Goal: Task Accomplishment & Management: Manage account settings

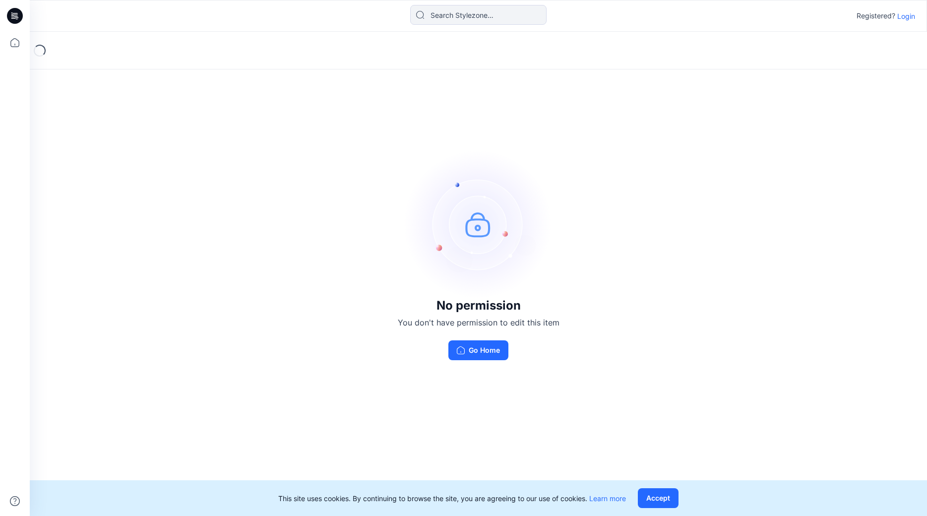
drag, startPoint x: 0, startPoint y: 0, endPoint x: 907, endPoint y: 13, distance: 907.6
click at [907, 13] on p "Login" at bounding box center [907, 16] width 18 height 10
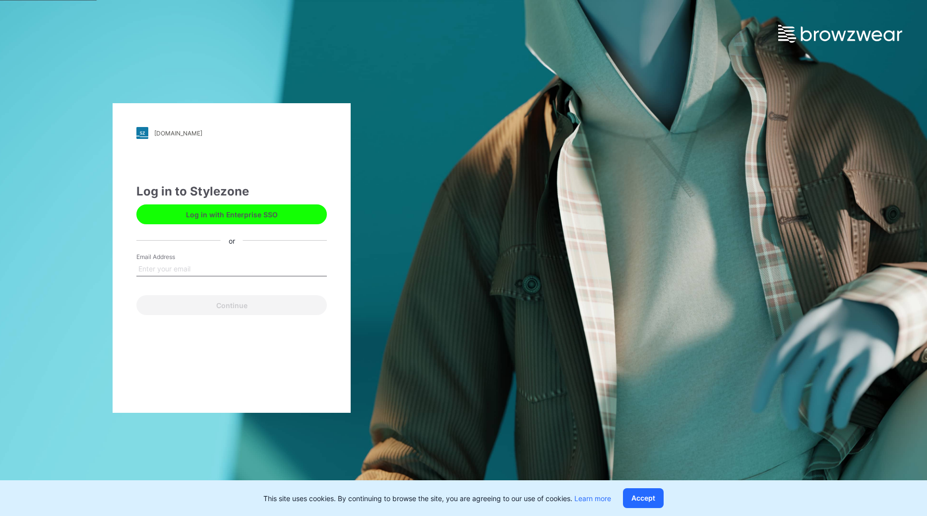
click at [183, 266] on input "Email Address" at bounding box center [231, 268] width 191 height 15
type input "[PERSON_NAME][EMAIL_ADDRESS][DOMAIN_NAME]"
click at [261, 295] on div "Continue" at bounding box center [231, 303] width 191 height 24
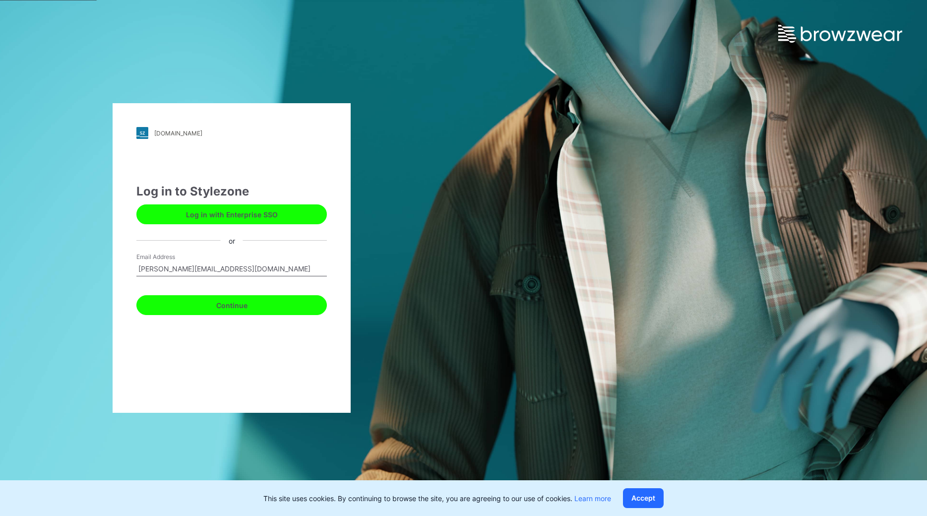
click at [259, 301] on button "Continue" at bounding box center [231, 305] width 191 height 20
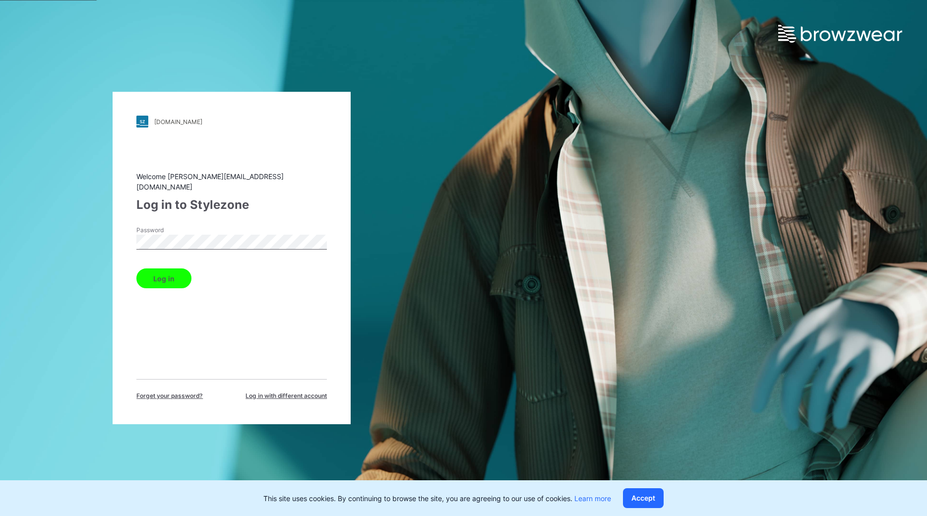
click at [170, 276] on button "Log in" at bounding box center [163, 278] width 55 height 20
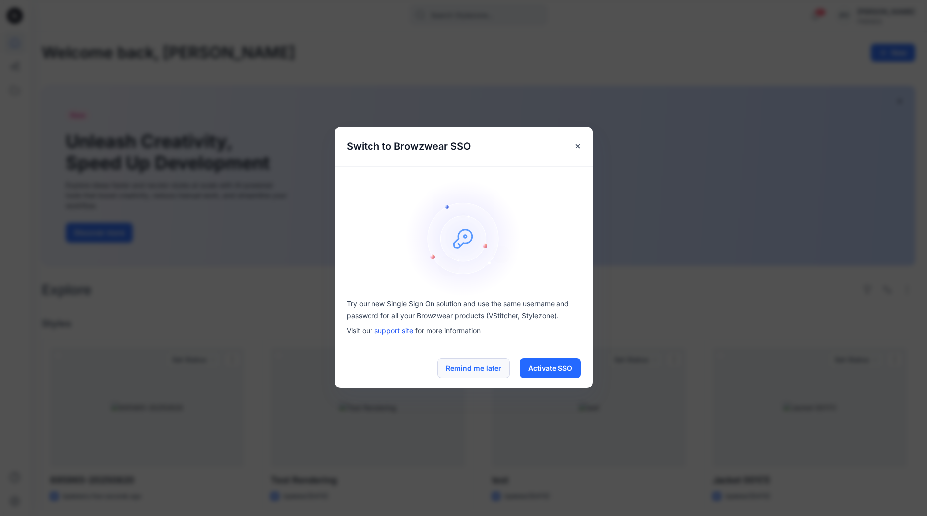
click at [467, 368] on button "Remind me later" at bounding box center [474, 368] width 72 height 20
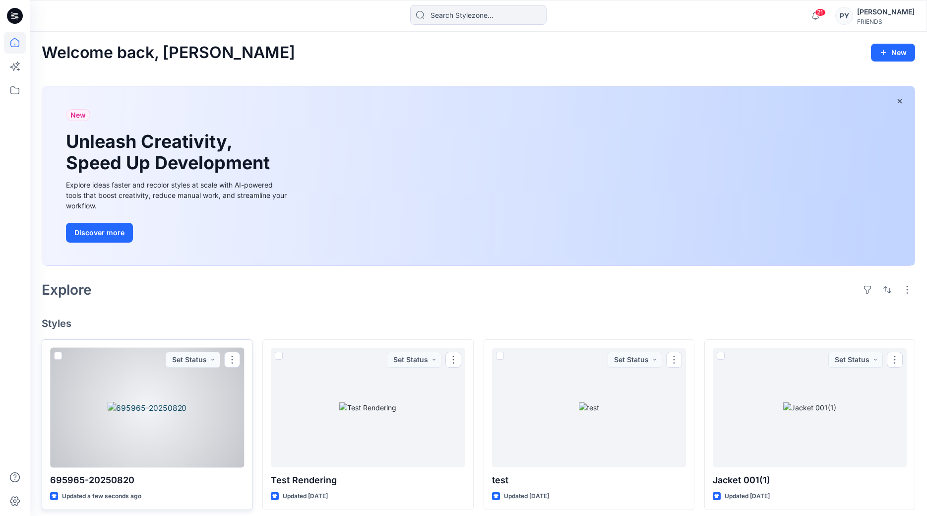
click at [120, 387] on div at bounding box center [147, 408] width 194 height 120
